Goal: Task Accomplishment & Management: Manage account settings

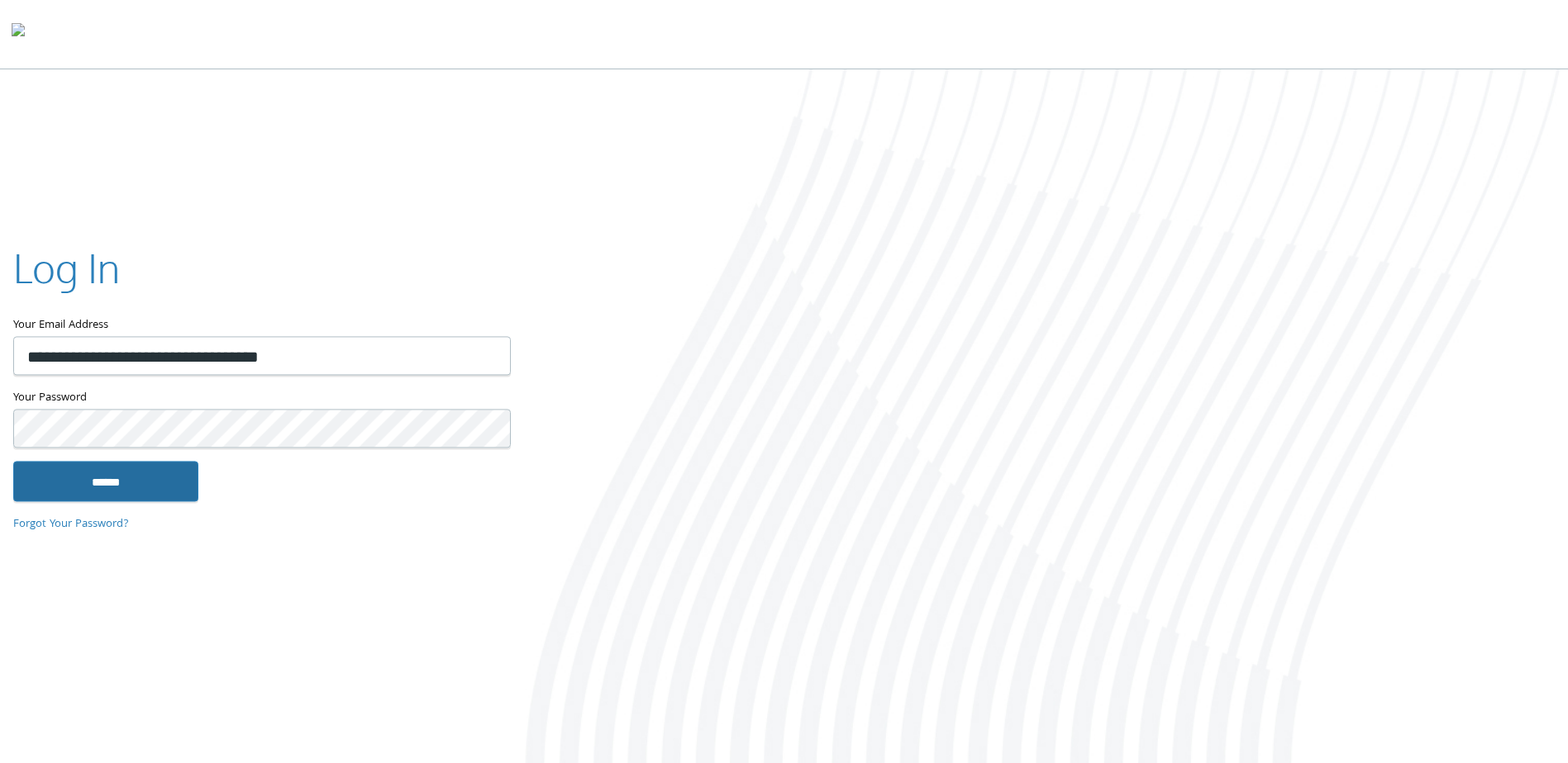
click at [140, 474] on input "******" at bounding box center [106, 481] width 185 height 39
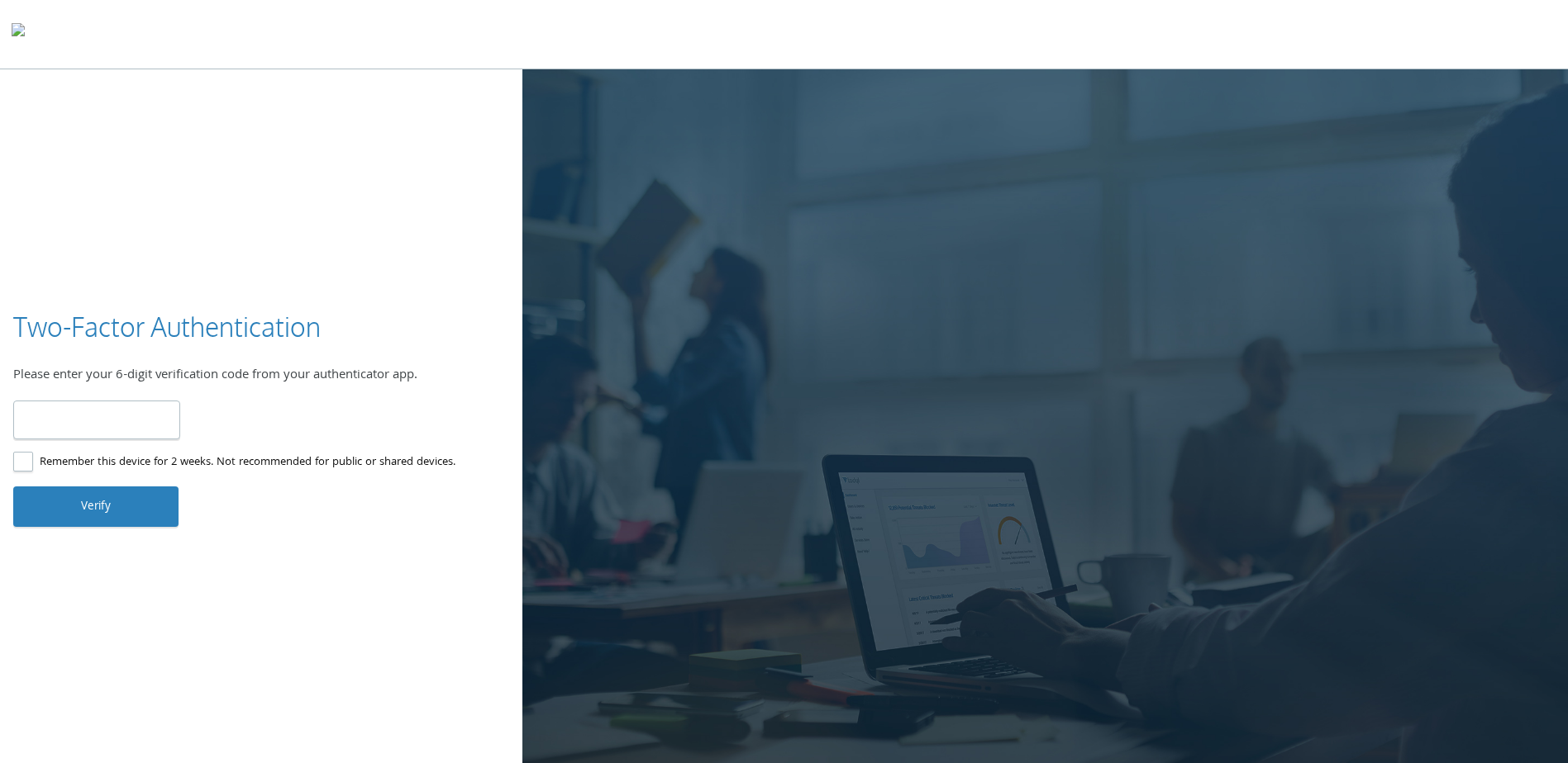
click at [87, 416] on input "number" at bounding box center [96, 419] width 167 height 38
type input "******"
click at [125, 499] on button "Verify" at bounding box center [96, 507] width 166 height 39
